Goal: Check status: Check status

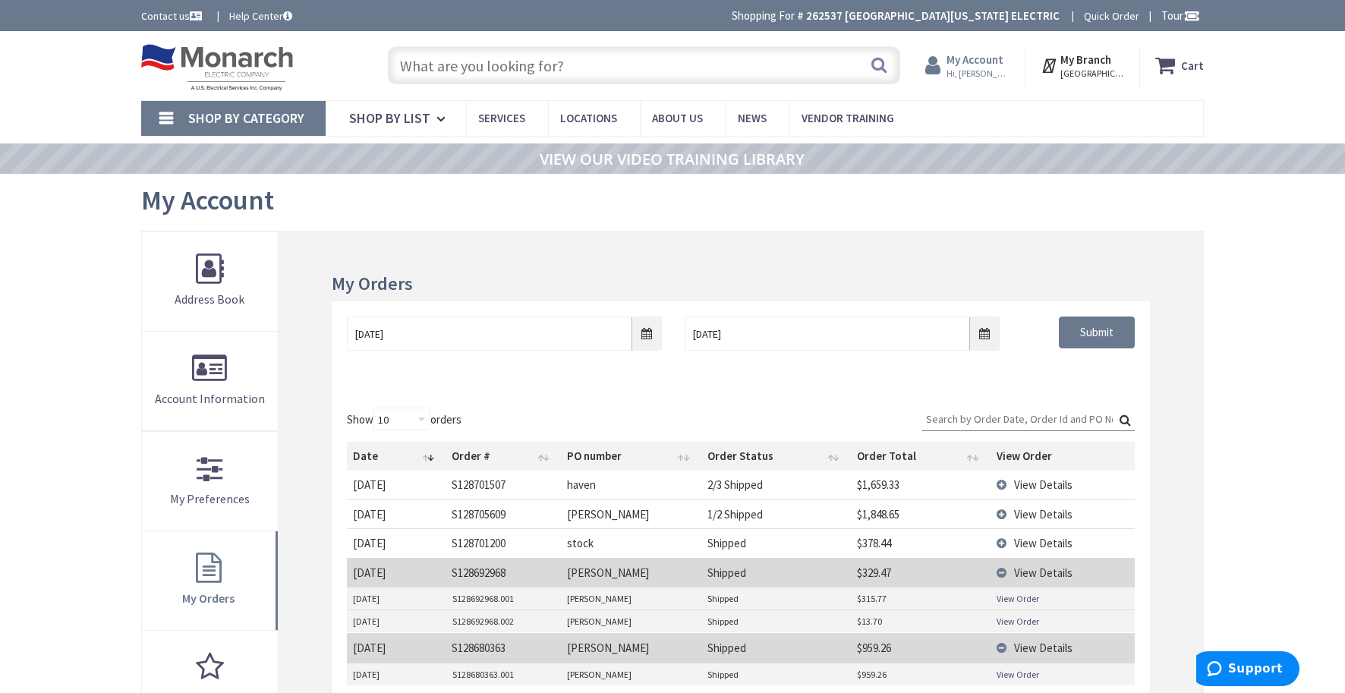
click at [984, 68] on span "Hi, [PERSON_NAME]" at bounding box center [979, 74] width 65 height 12
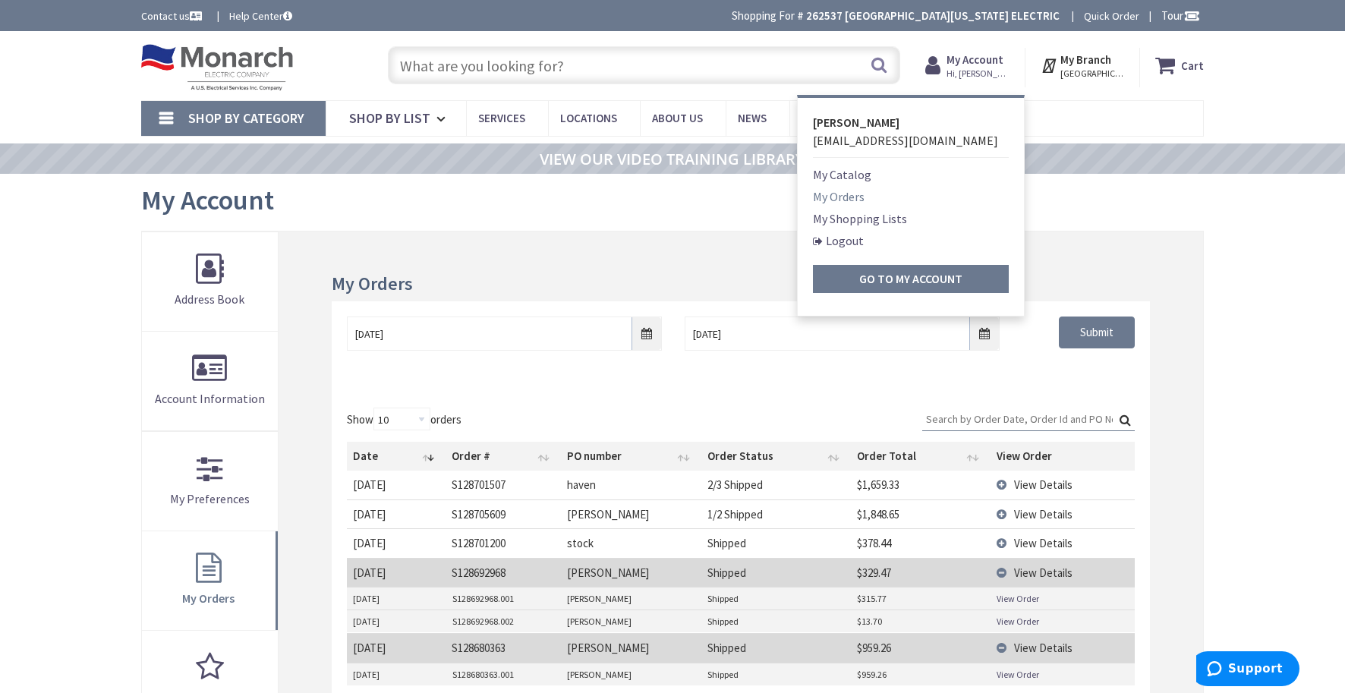
click at [858, 200] on link "My Orders" at bounding box center [839, 197] width 52 height 18
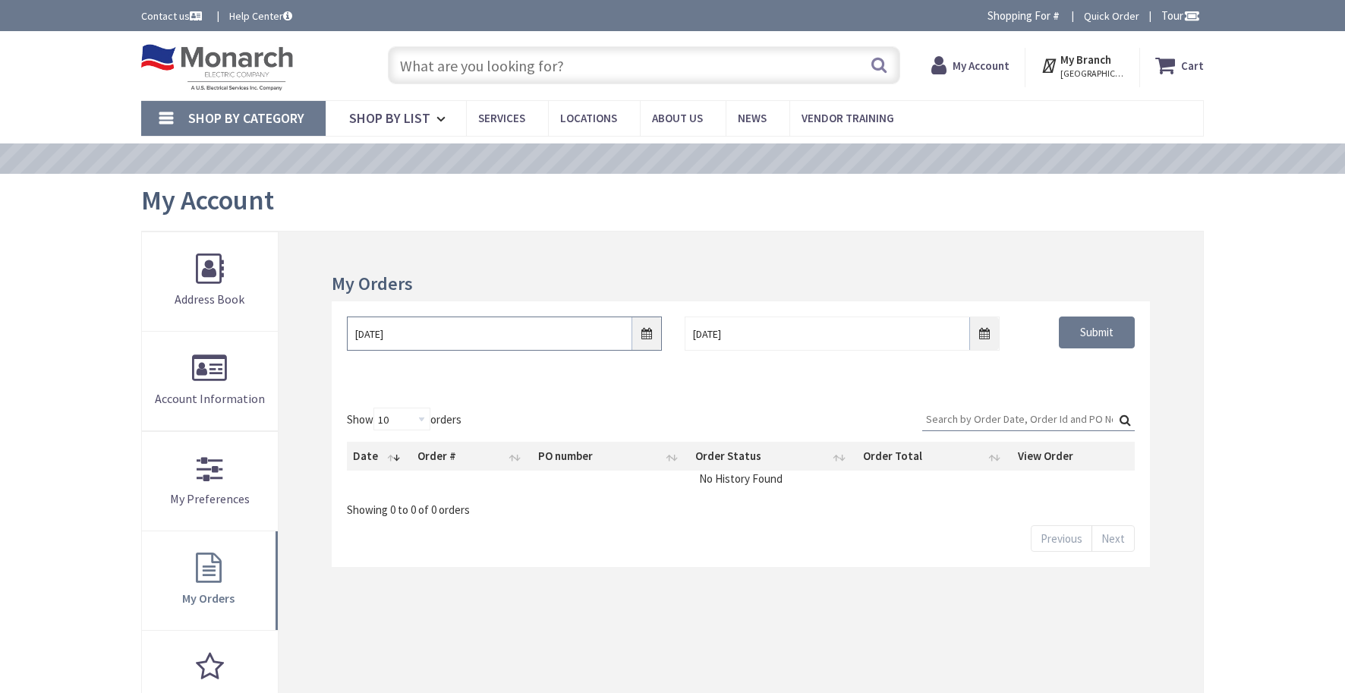
click at [643, 336] on input "[DATE]" at bounding box center [504, 334] width 315 height 34
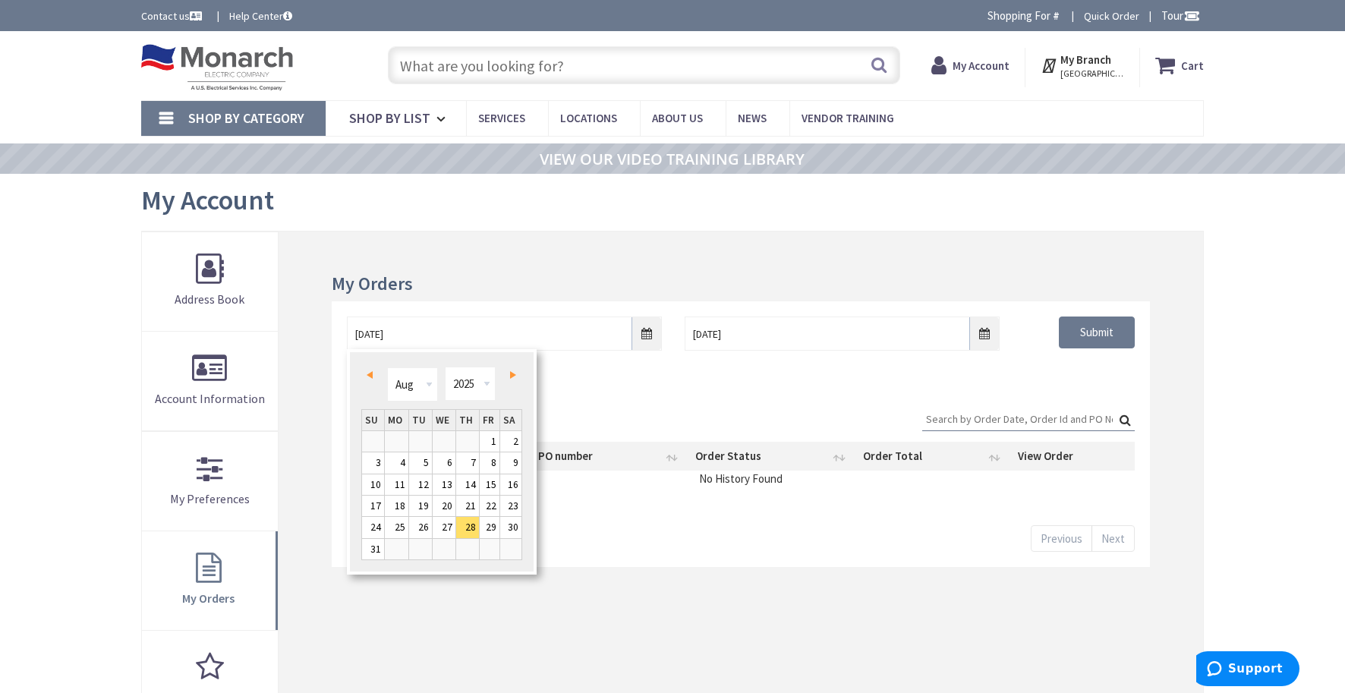
click at [370, 373] on span "Prev" at bounding box center [370, 375] width 6 height 8
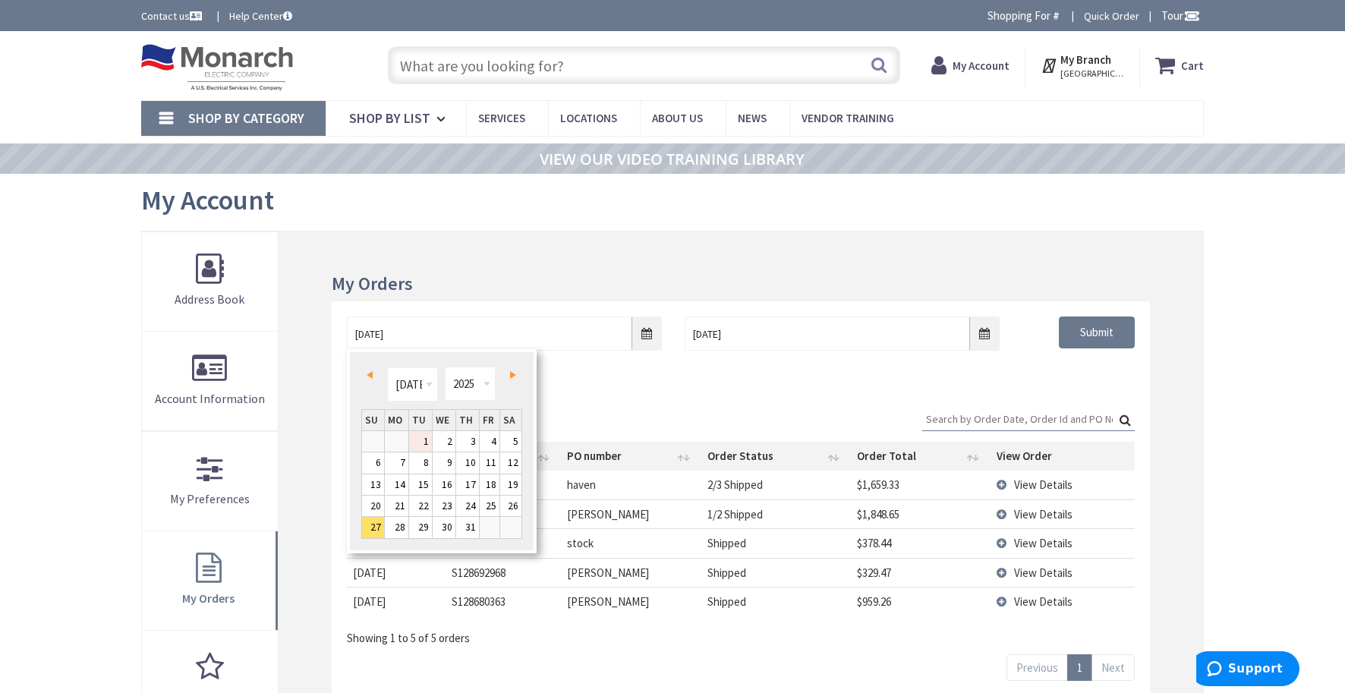
click at [420, 434] on link "1" at bounding box center [420, 441] width 23 height 20
type input "07/01/2025"
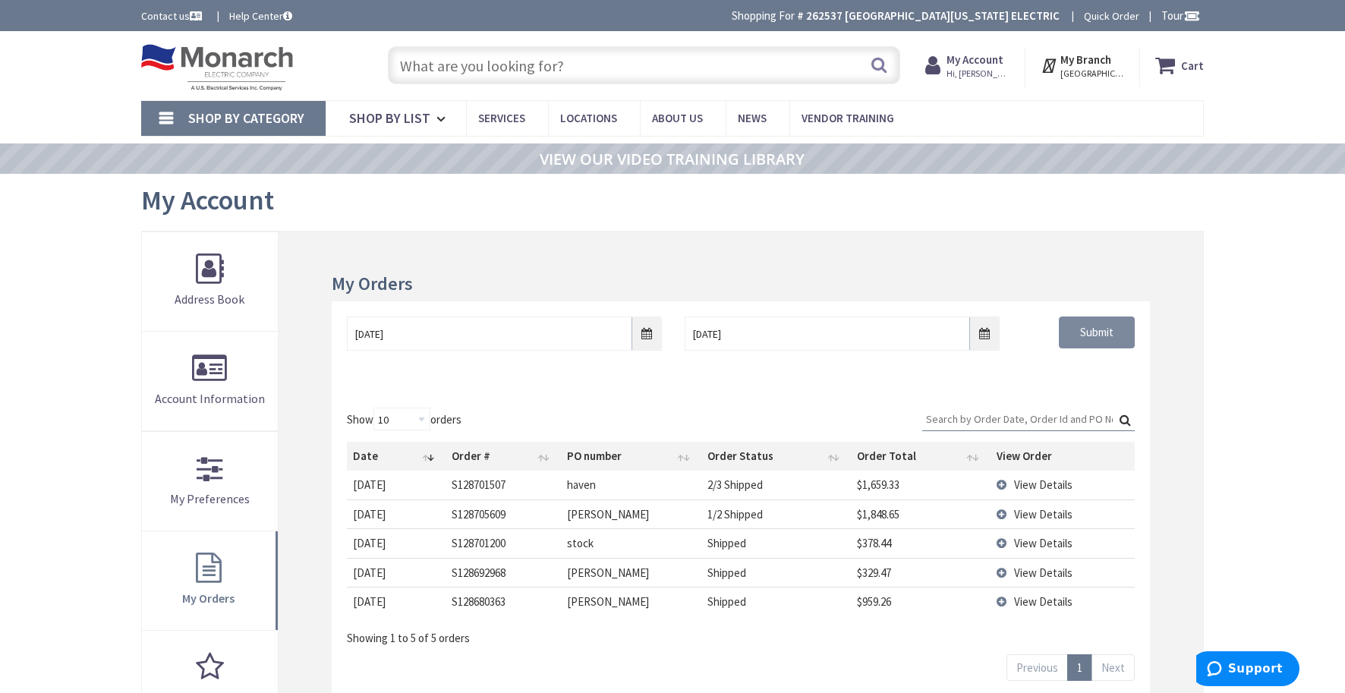
click at [1105, 330] on input "Submit" at bounding box center [1097, 333] width 76 height 32
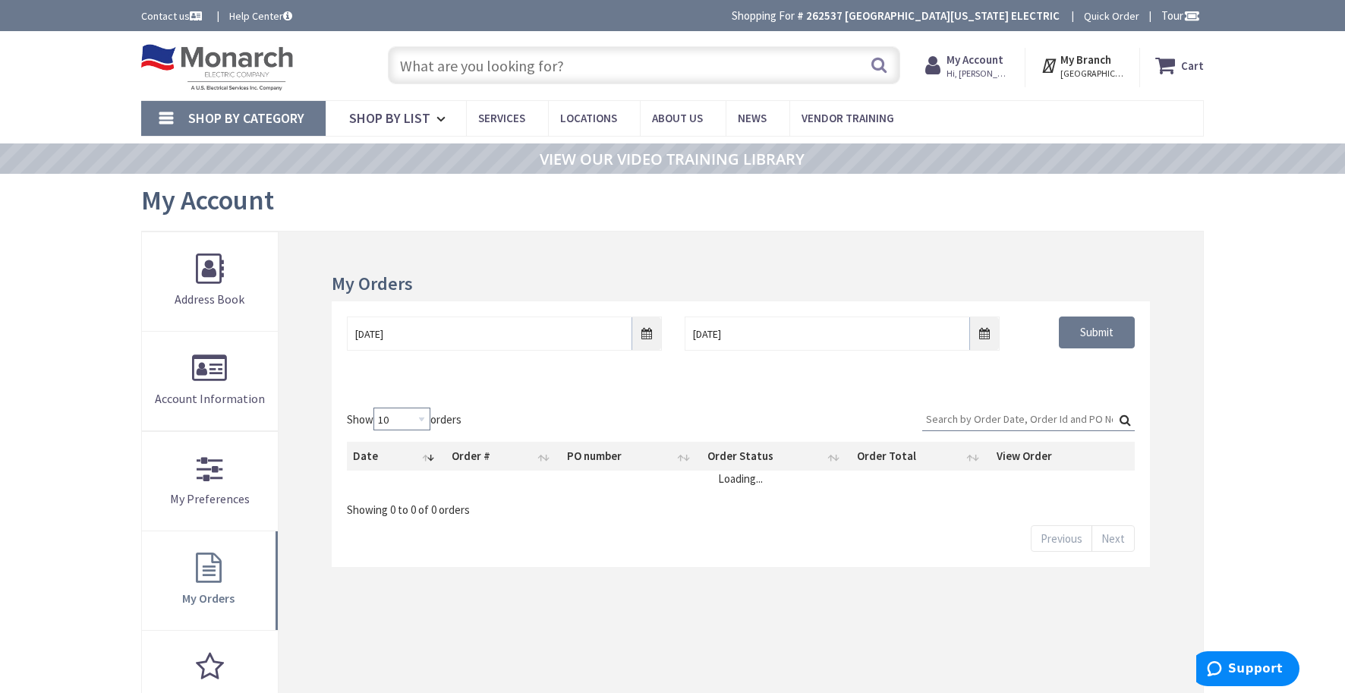
select select "100"
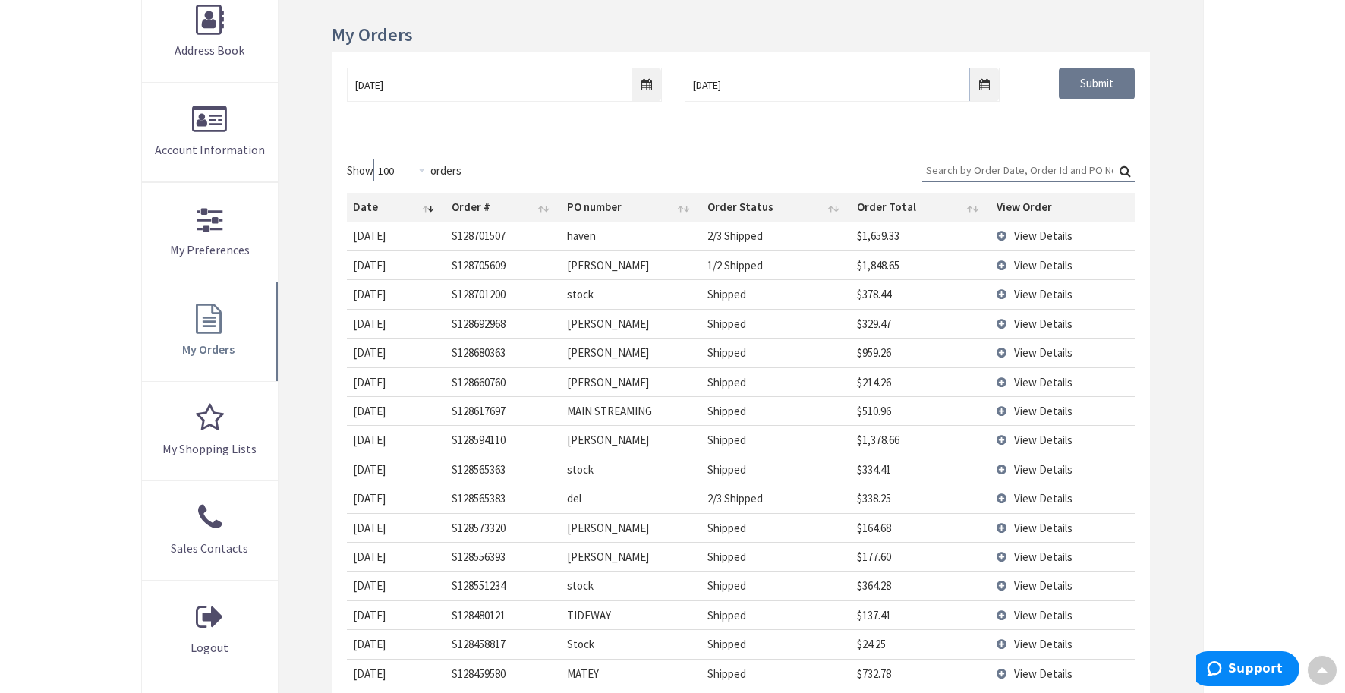
scroll to position [279, 0]
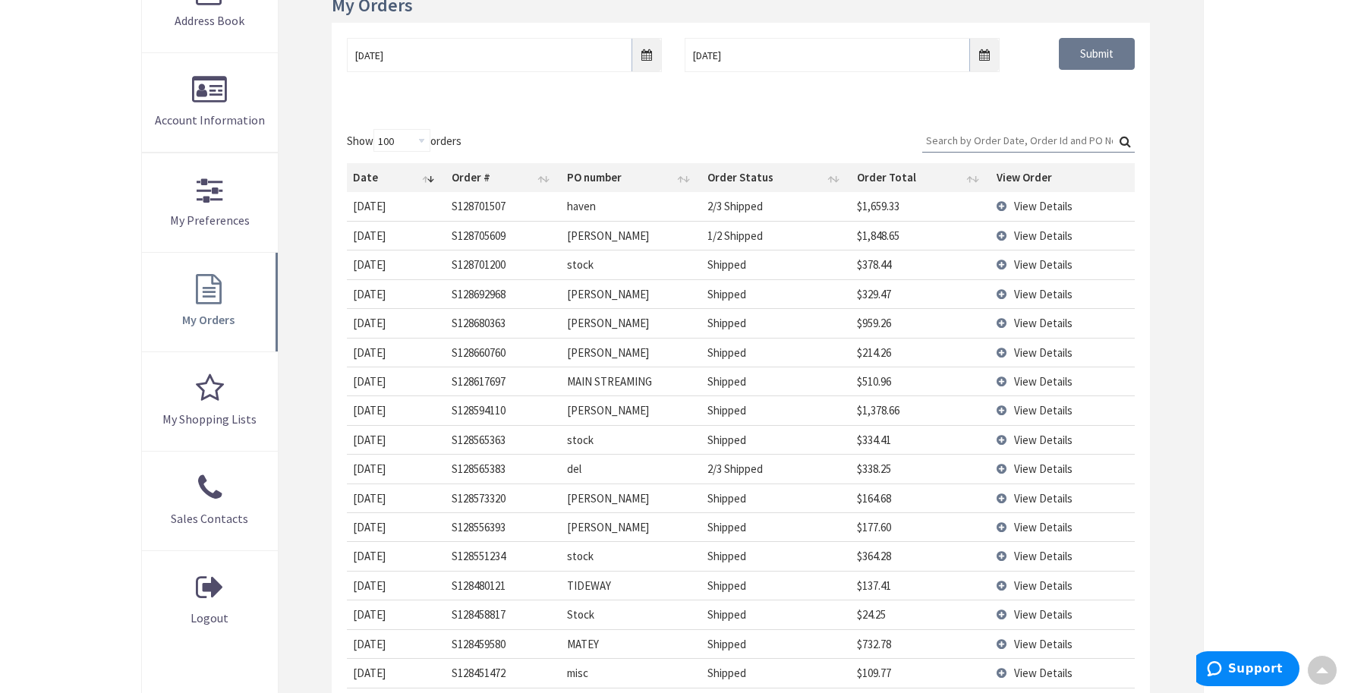
click at [1001, 551] on td "View Details" at bounding box center [1063, 555] width 144 height 29
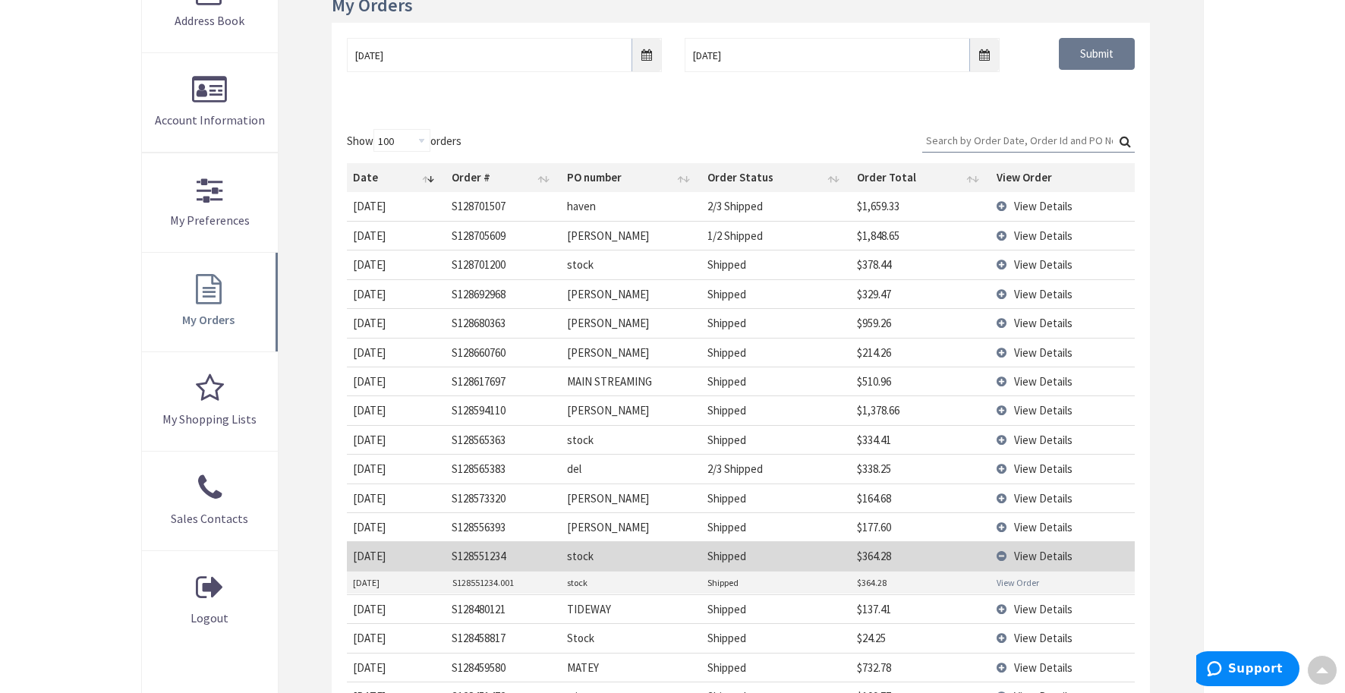
click at [1014, 576] on link "View Order" at bounding box center [1018, 582] width 43 height 13
click at [1003, 407] on td "View Details" at bounding box center [1063, 410] width 144 height 29
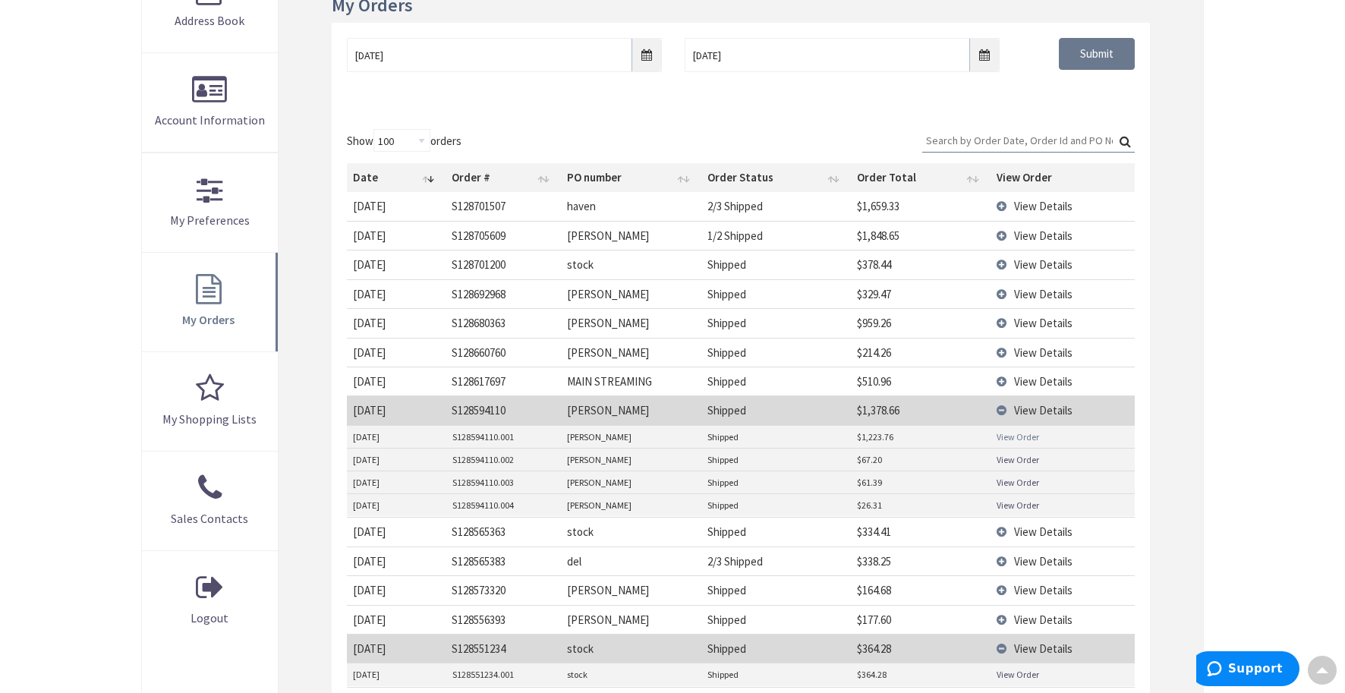
click at [1014, 430] on link "View Order" at bounding box center [1018, 436] width 43 height 13
click at [778, 410] on td "Shipped" at bounding box center [776, 410] width 150 height 29
click at [1017, 403] on span "View Details" at bounding box center [1043, 410] width 58 height 14
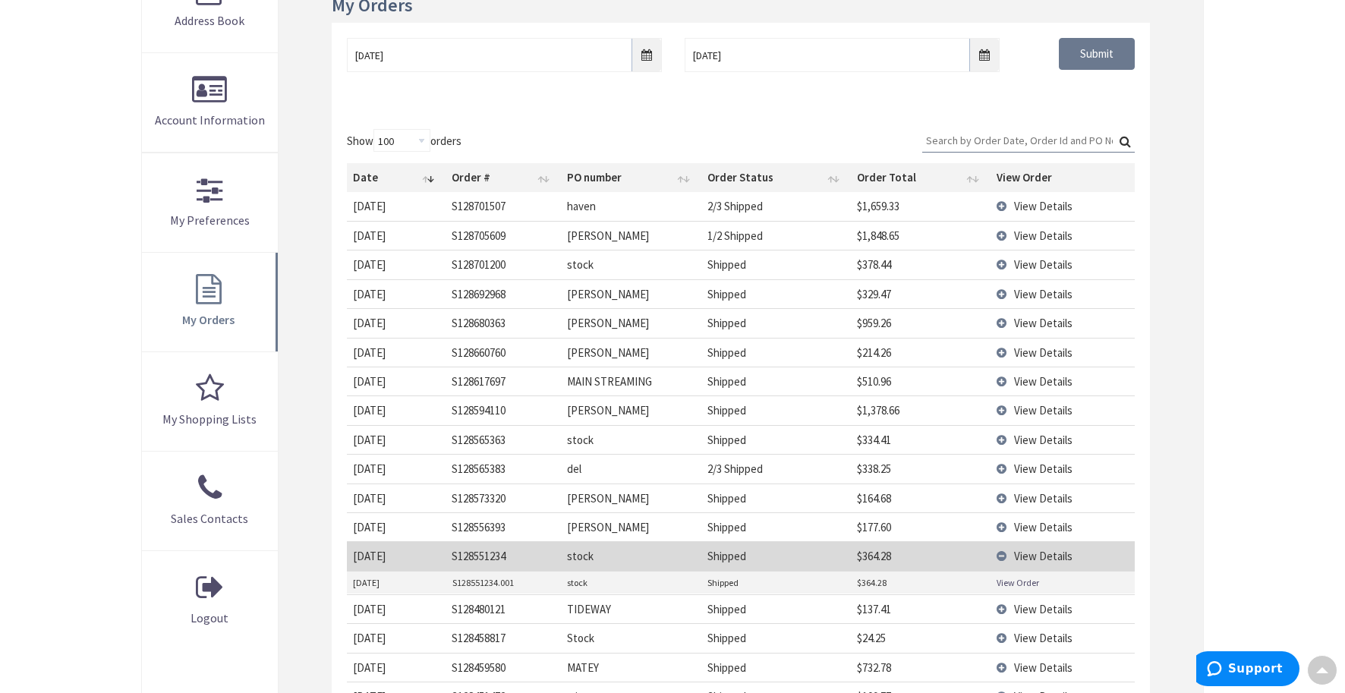
click at [1027, 433] on span "View Details" at bounding box center [1043, 440] width 58 height 14
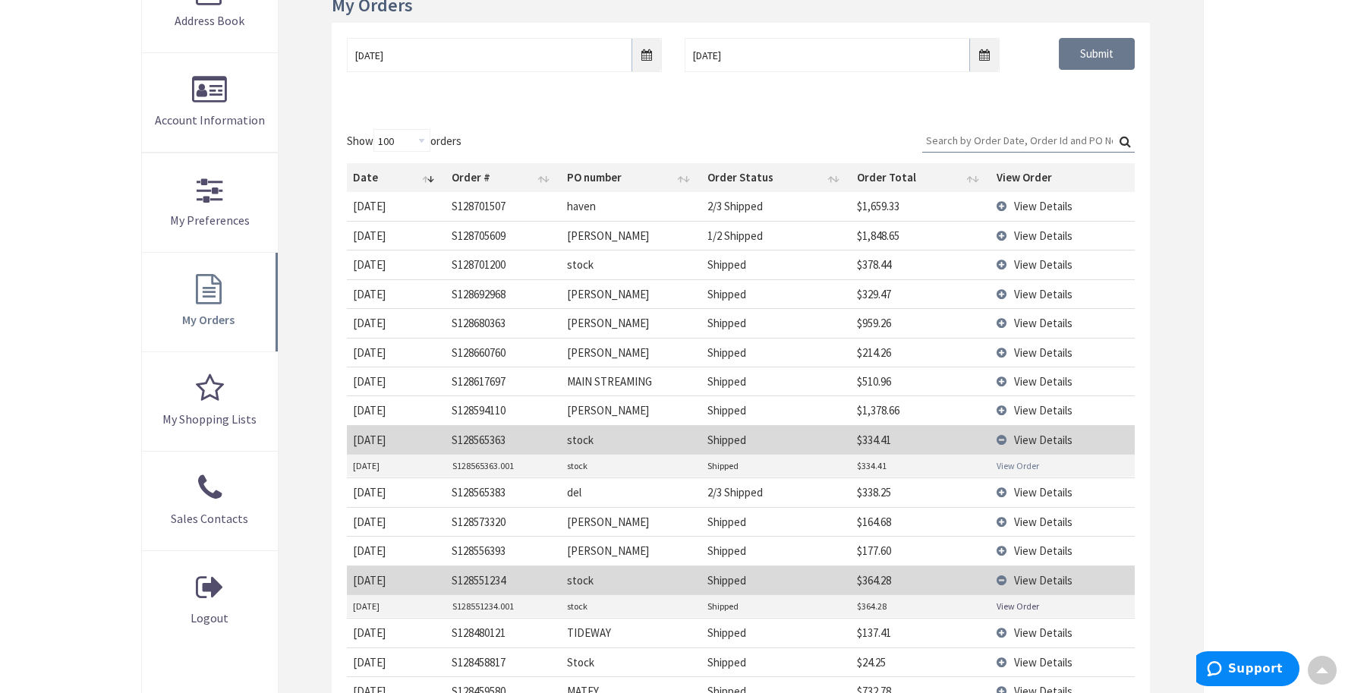
click at [1019, 459] on link "View Order" at bounding box center [1018, 465] width 43 height 13
click at [1027, 434] on span "View Details" at bounding box center [1043, 440] width 58 height 14
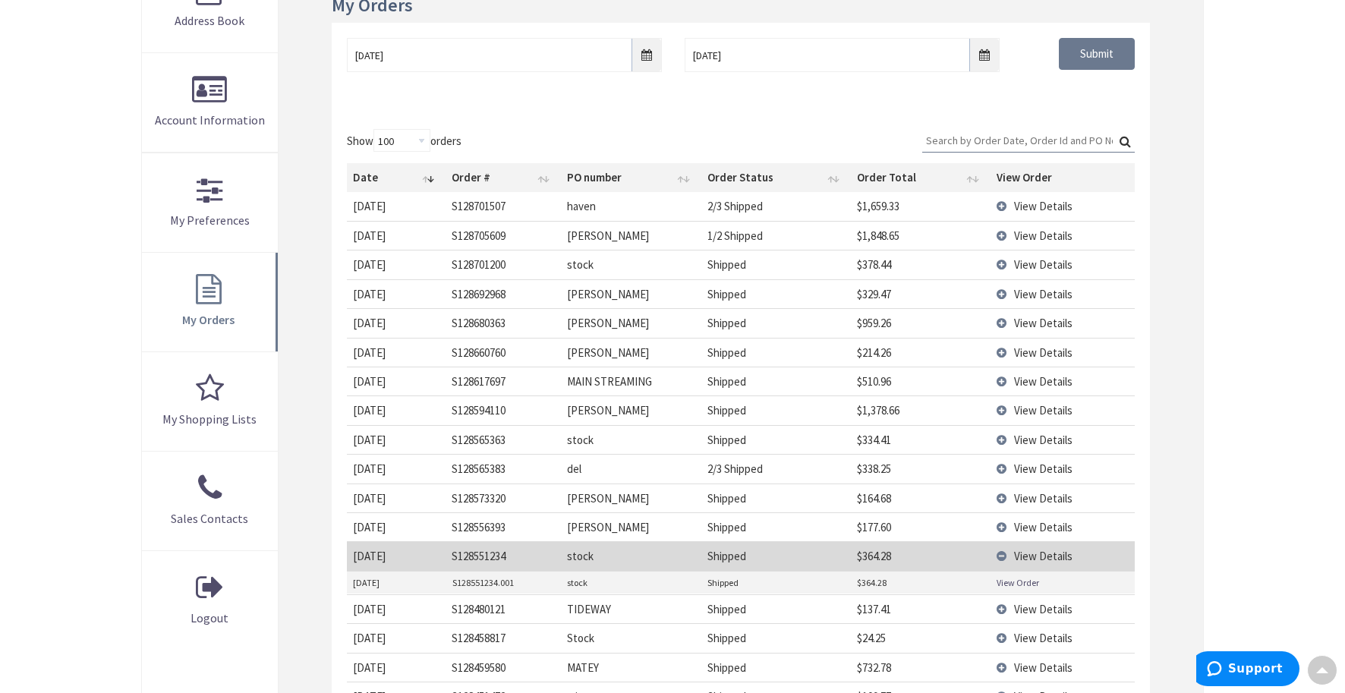
click at [1031, 462] on span "View Details" at bounding box center [1043, 469] width 58 height 14
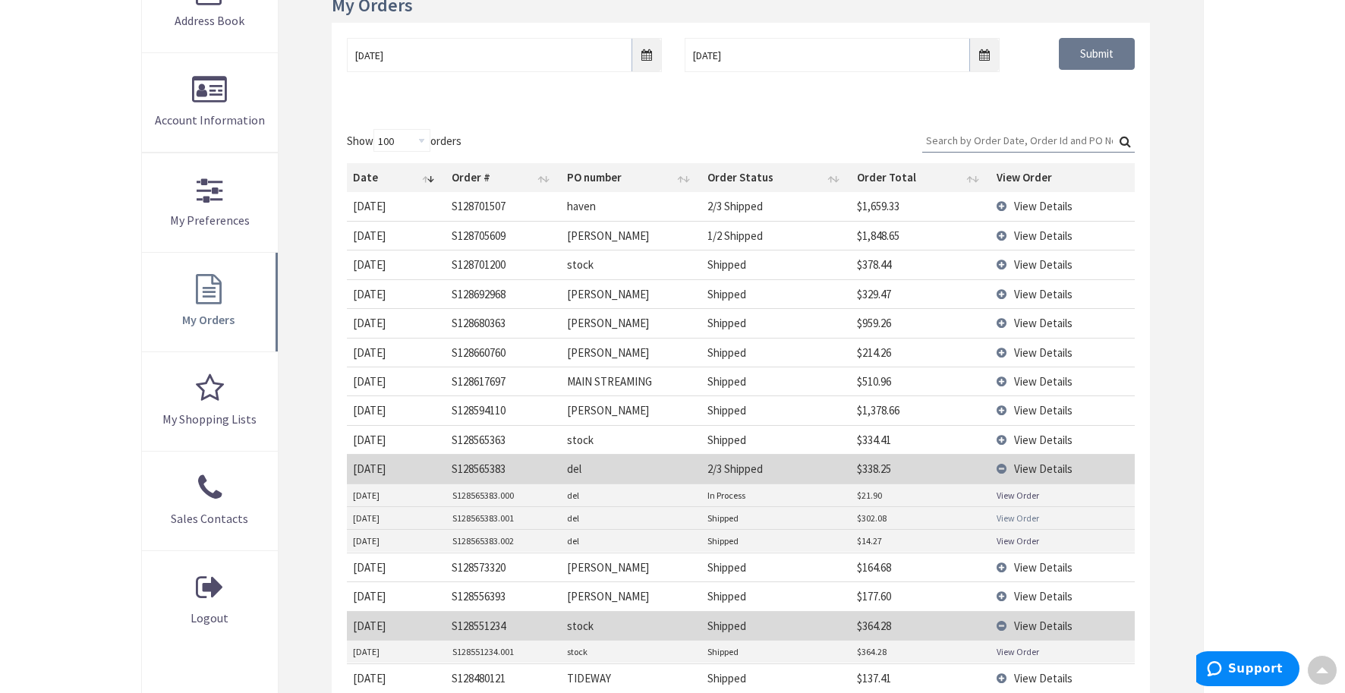
click at [1031, 517] on link "View Order" at bounding box center [1018, 518] width 43 height 13
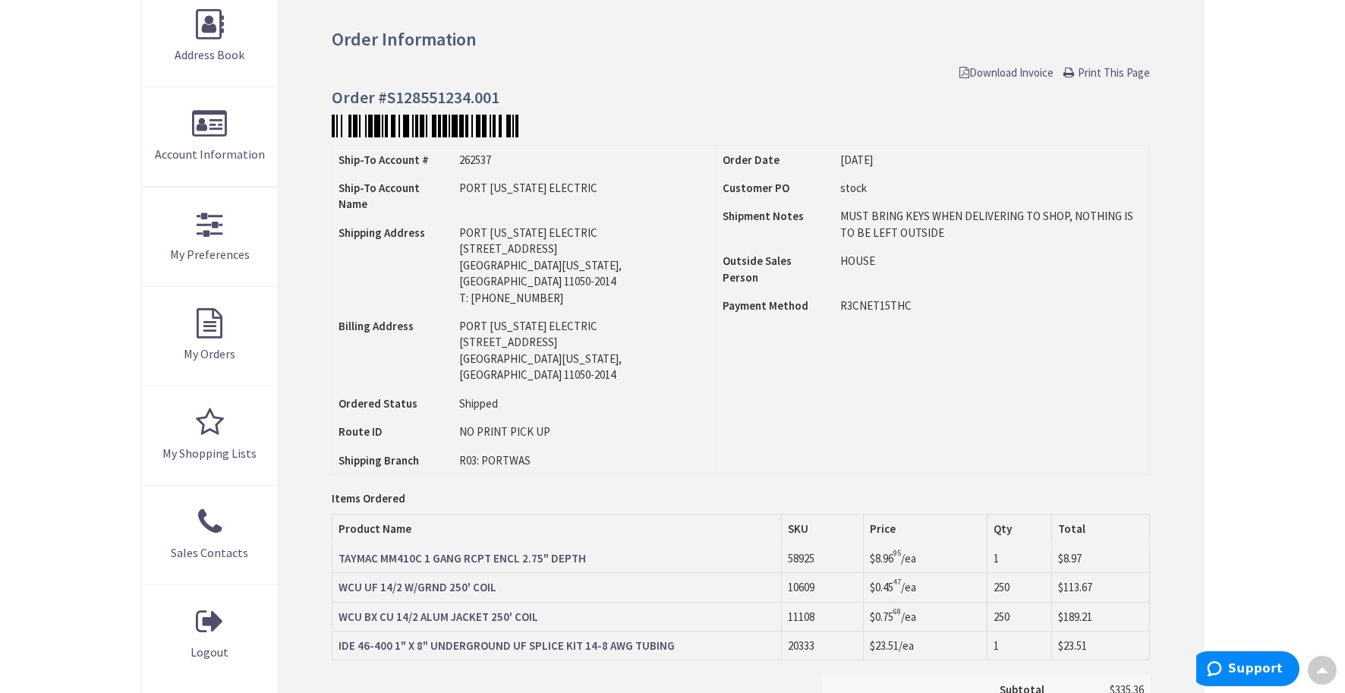
scroll to position [246, 0]
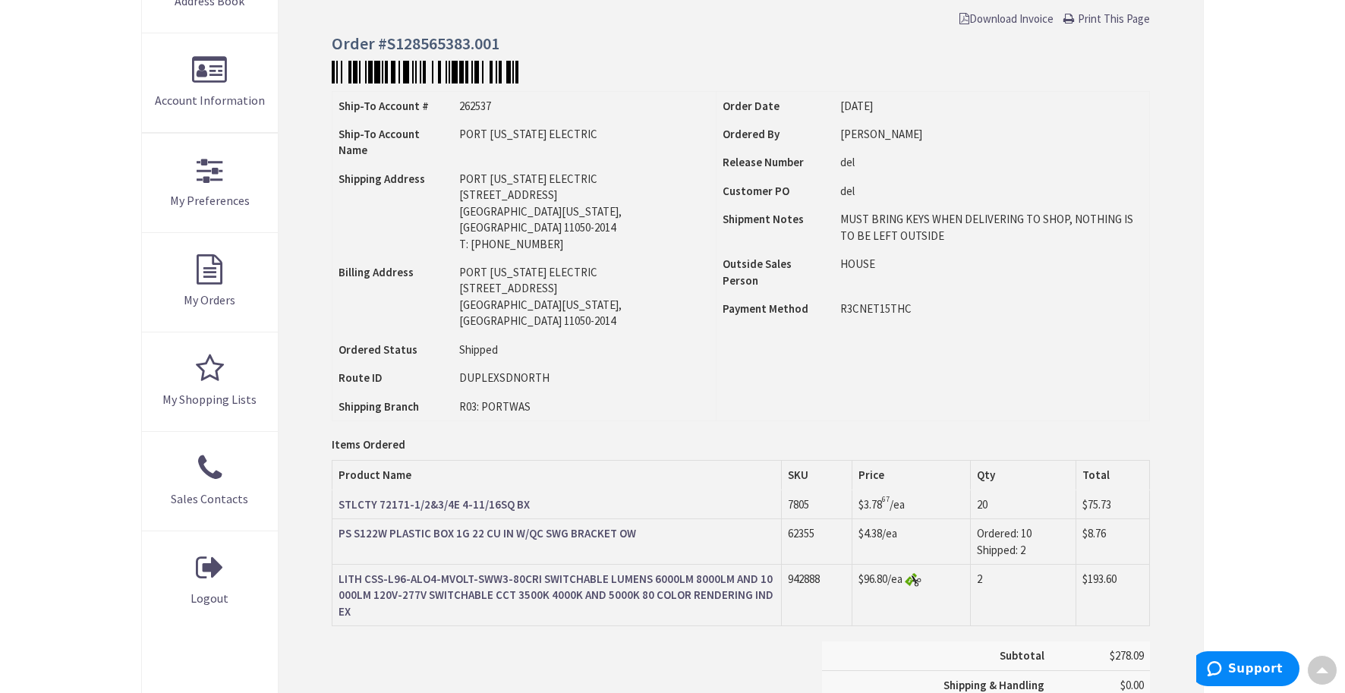
scroll to position [298, 0]
